Goal: Complete application form

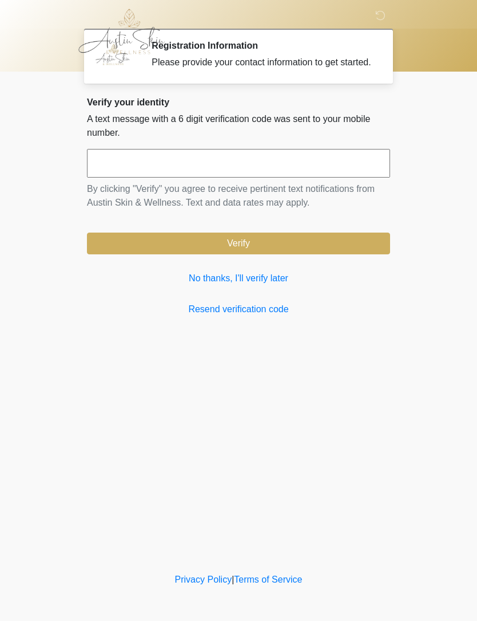
click at [265, 285] on link "No thanks, I'll verify later" at bounding box center [238, 278] width 303 height 14
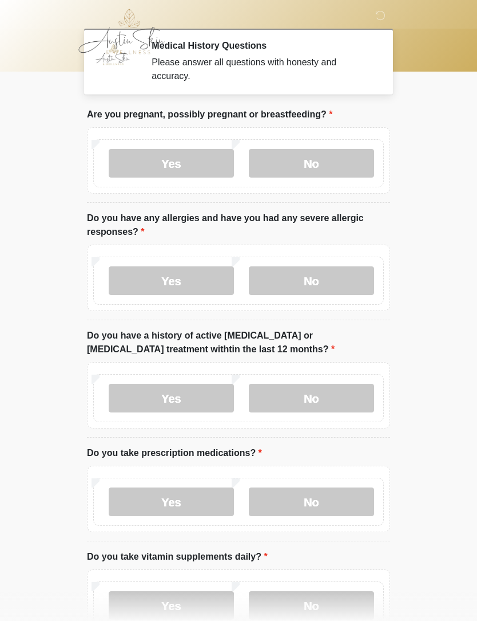
click at [354, 173] on label "No" at bounding box center [311, 163] width 125 height 29
click at [360, 289] on label "No" at bounding box center [311, 280] width 125 height 29
click at [352, 396] on label "No" at bounding box center [311, 398] width 125 height 29
click at [209, 504] on label "Yes" at bounding box center [171, 501] width 125 height 29
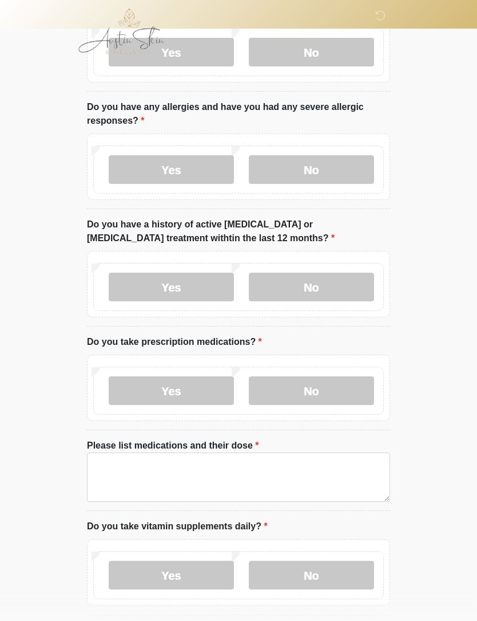
scroll to position [167, 0]
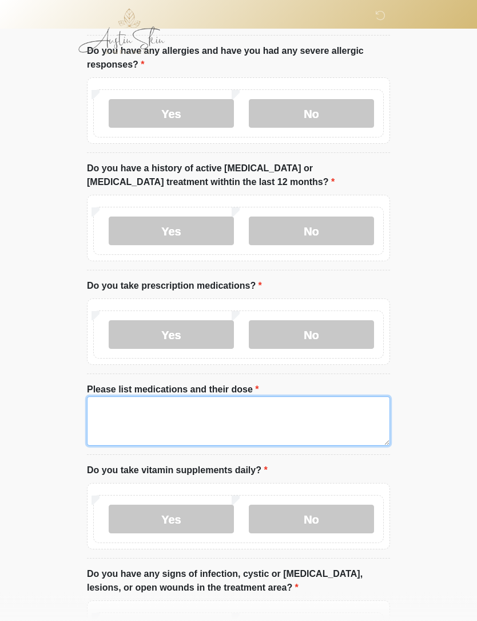
click at [176, 415] on textarea "Please list medications and their dose" at bounding box center [238, 421] width 303 height 49
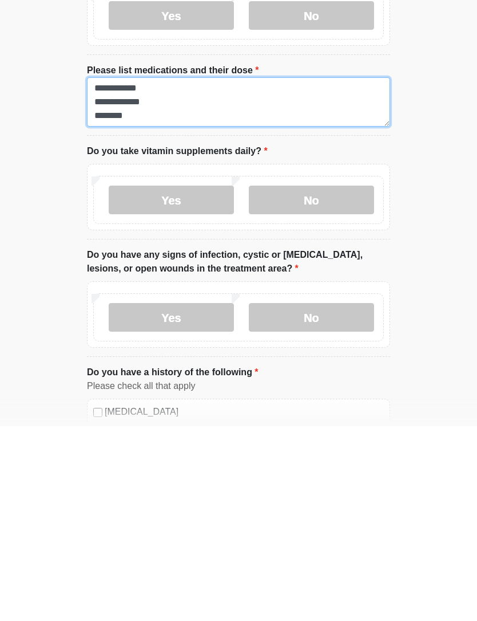
scroll to position [293, 0]
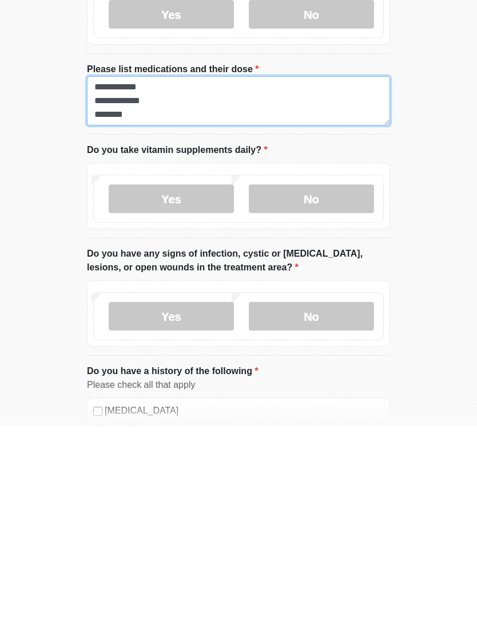
type textarea "**********"
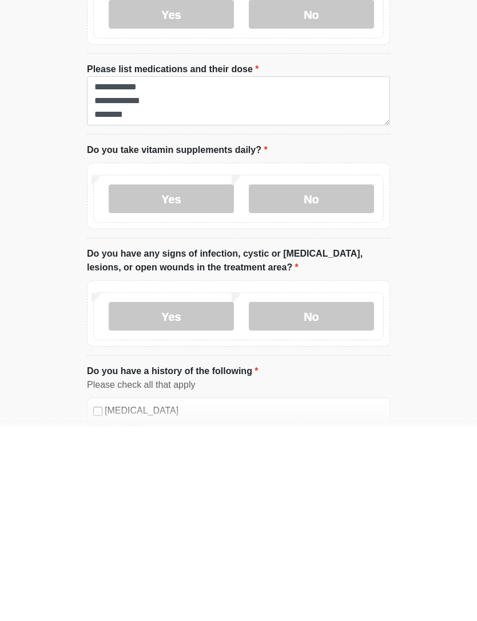
click at [136, 379] on label "Yes" at bounding box center [171, 393] width 125 height 29
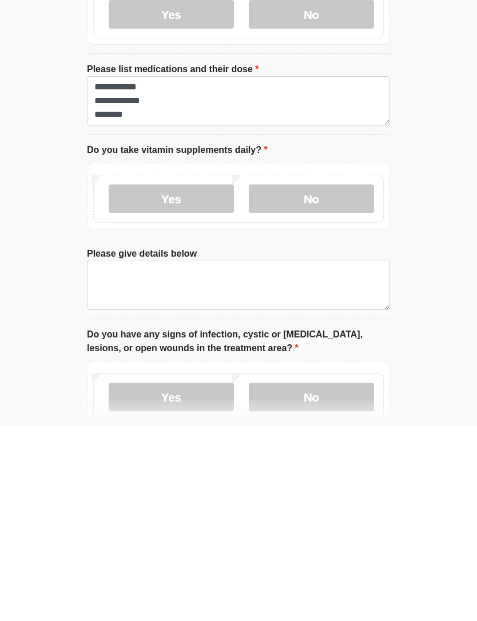
scroll to position [488, 0]
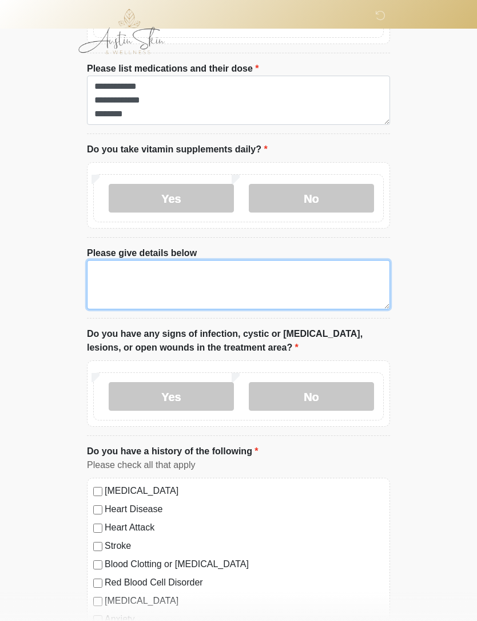
click at [271, 281] on textarea "Please give details below" at bounding box center [238, 284] width 303 height 49
type textarea "*********"
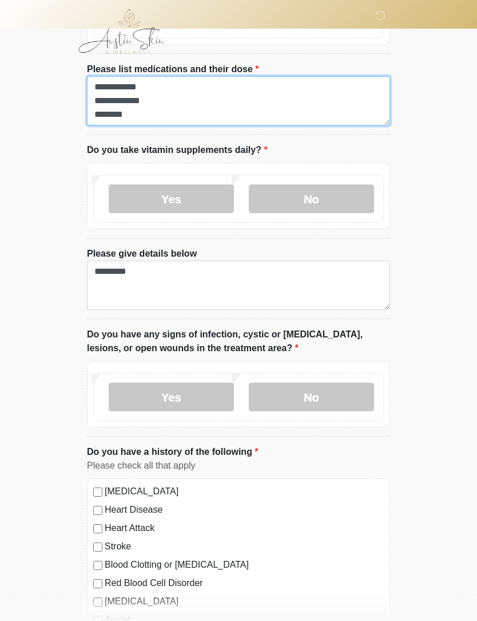
click at [234, 110] on textarea "**********" at bounding box center [238, 100] width 303 height 49
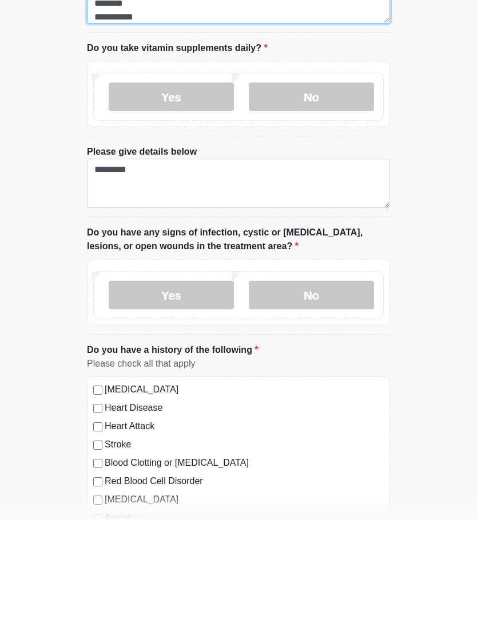
type textarea "**********"
click at [338, 382] on label "No" at bounding box center [311, 396] width 125 height 29
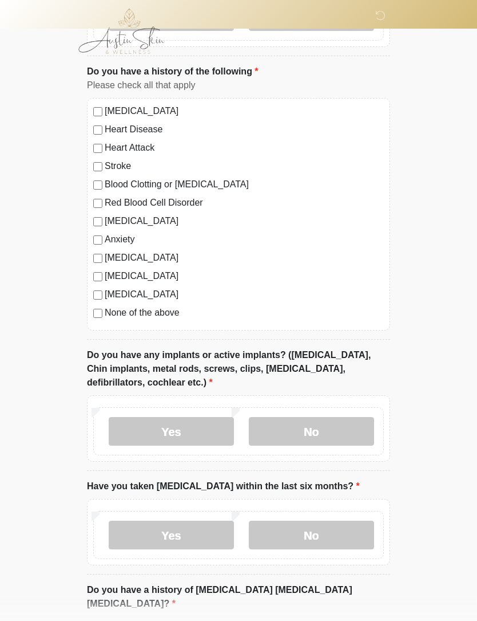
scroll to position [901, 0]
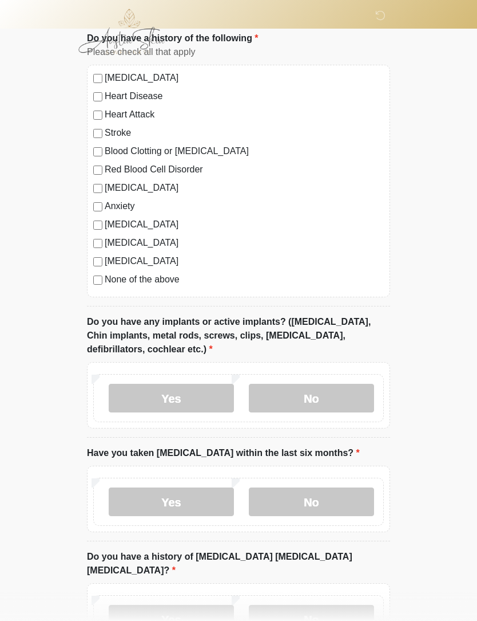
click at [347, 401] on label "No" at bounding box center [311, 398] width 125 height 29
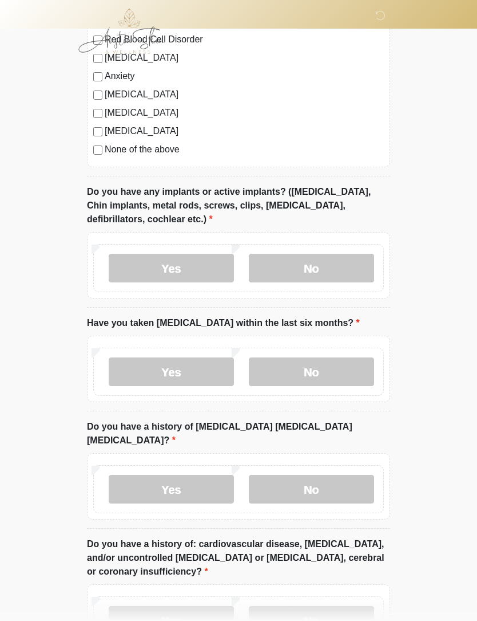
scroll to position [1032, 0]
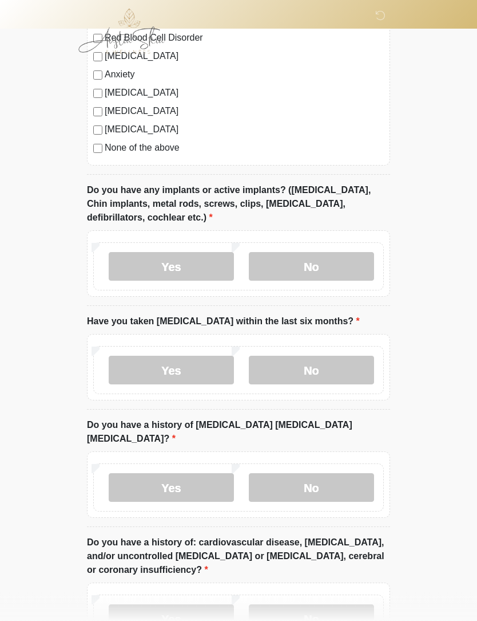
click at [344, 370] on label "No" at bounding box center [311, 370] width 125 height 29
click at [352, 473] on label "No" at bounding box center [311, 487] width 125 height 29
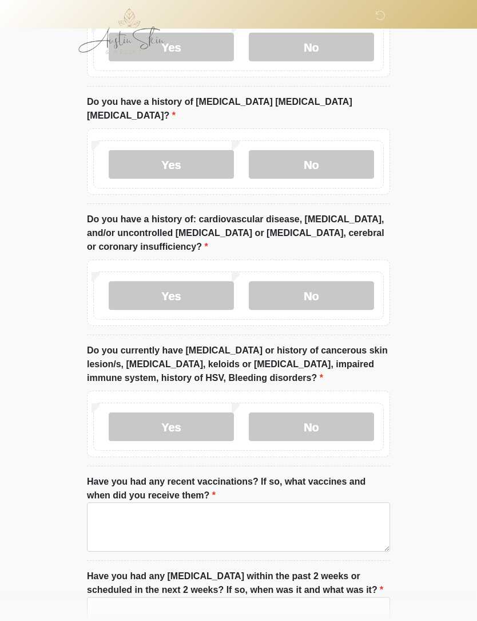
scroll to position [1356, 0]
click at [354, 285] on label "No" at bounding box center [311, 295] width 125 height 29
click at [359, 412] on label "No" at bounding box center [311, 426] width 125 height 29
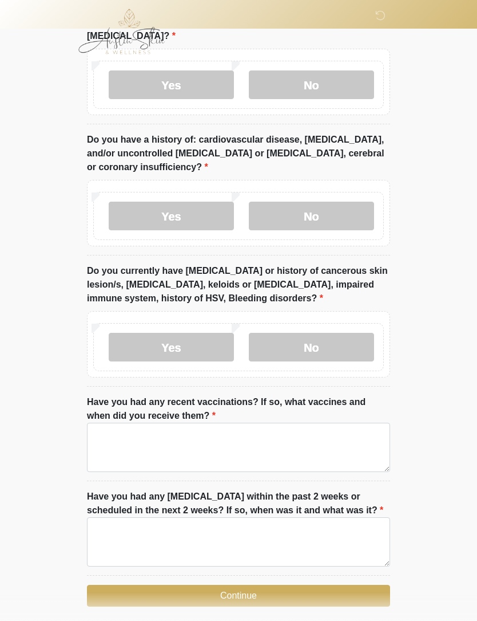
scroll to position [1440, 0]
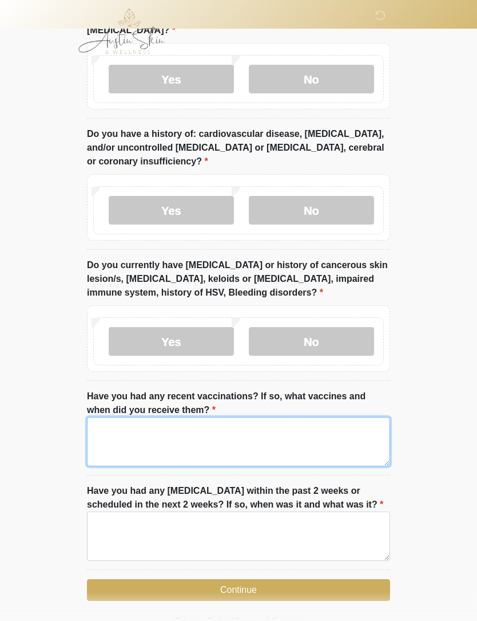
click at [352, 418] on textarea "Have you had any recent vaccinations? If so, what vaccines and when did you rec…" at bounding box center [238, 441] width 303 height 49
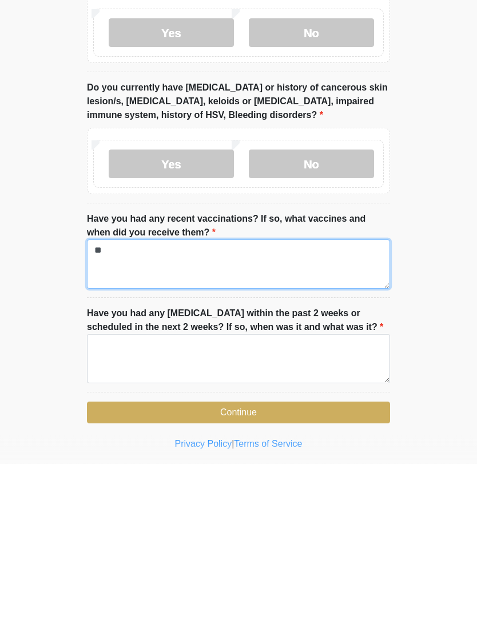
scroll to position [1478, 0]
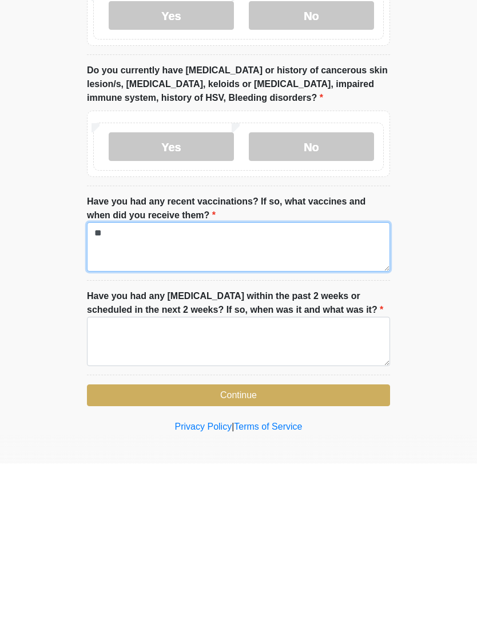
type textarea "**"
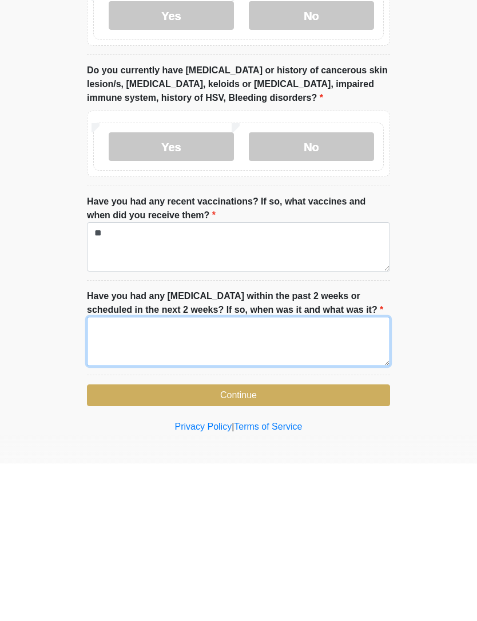
click at [346, 474] on textarea "Have you had any dental procedures within the past 2 weeks or scheduled in the …" at bounding box center [238, 498] width 303 height 49
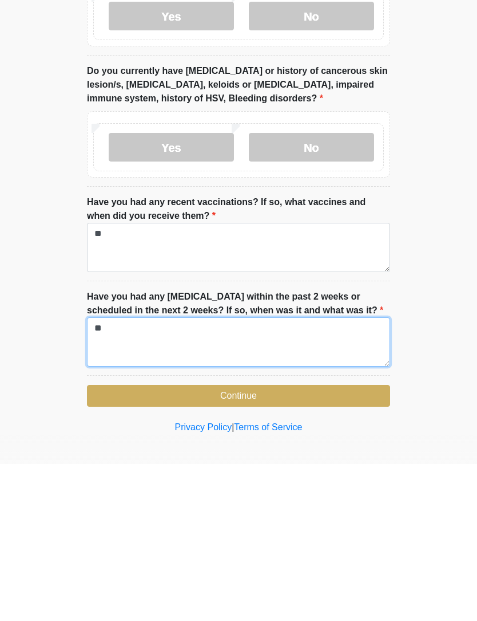
type textarea "**"
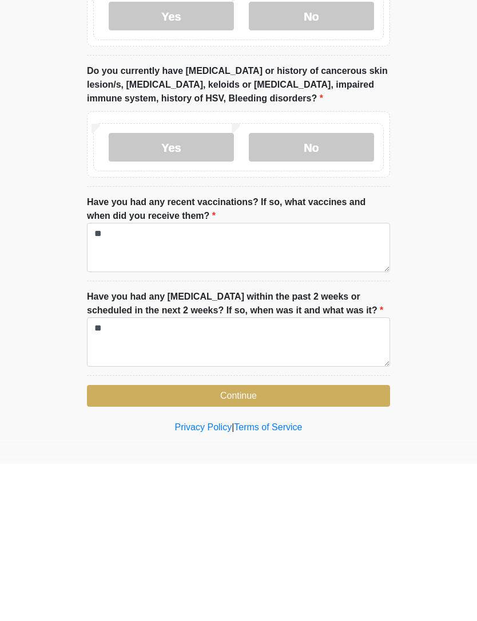
click at [283, 542] on button "Continue" at bounding box center [238, 553] width 303 height 22
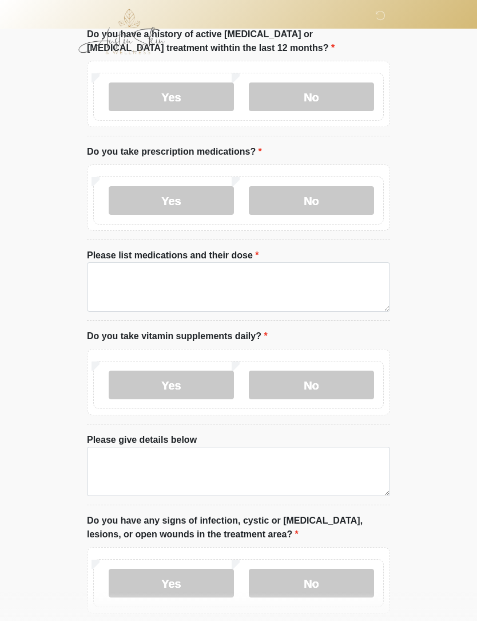
scroll to position [0, 0]
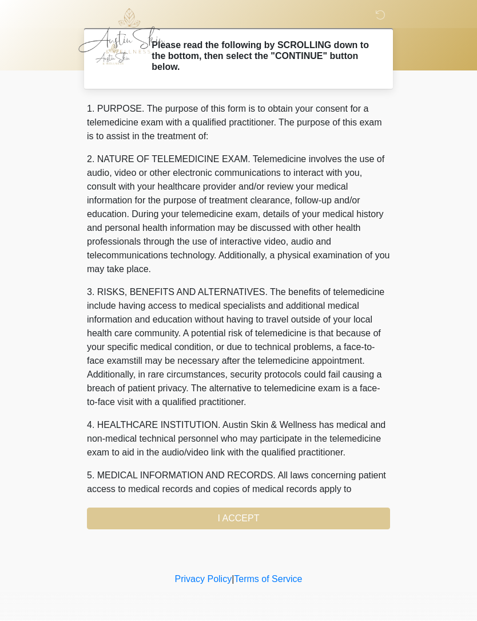
click at [326, 518] on div "1. PURPOSE. The purpose of this form is to obtain your consent for a telemedici…" at bounding box center [238, 315] width 303 height 427
click at [260, 509] on div "1. PURPOSE. The purpose of this form is to obtain your consent for a telemedici…" at bounding box center [238, 315] width 303 height 427
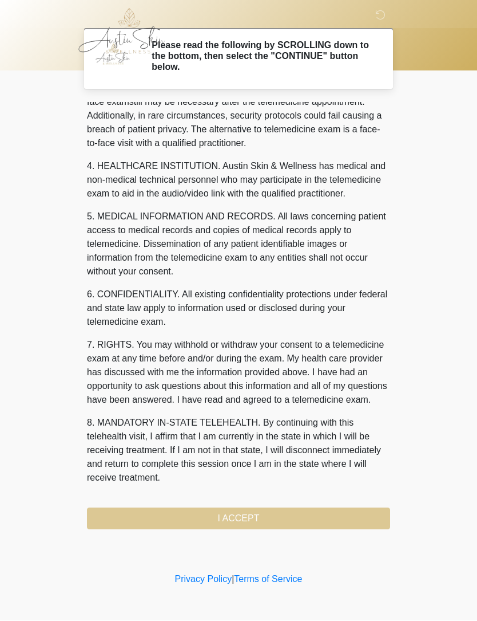
scroll to position [300, 0]
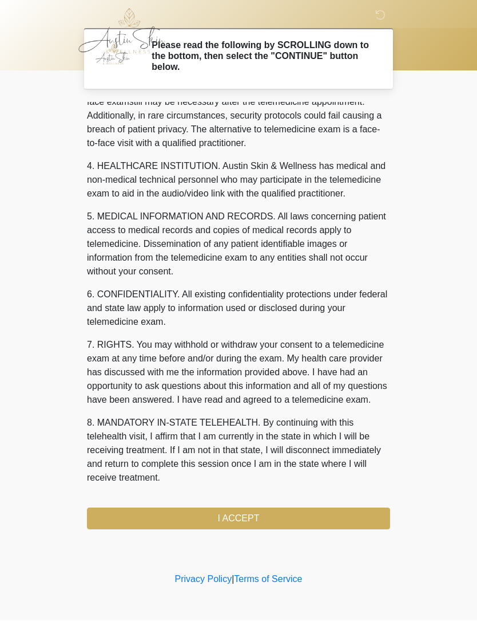
click at [254, 521] on button "I ACCEPT" at bounding box center [238, 519] width 303 height 22
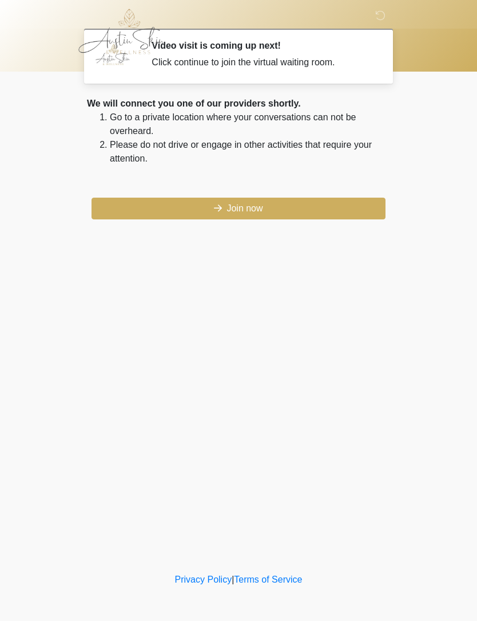
click at [286, 215] on button "Join now" at bounding box center [239, 209] width 294 height 22
